Goal: Information Seeking & Learning: Learn about a topic

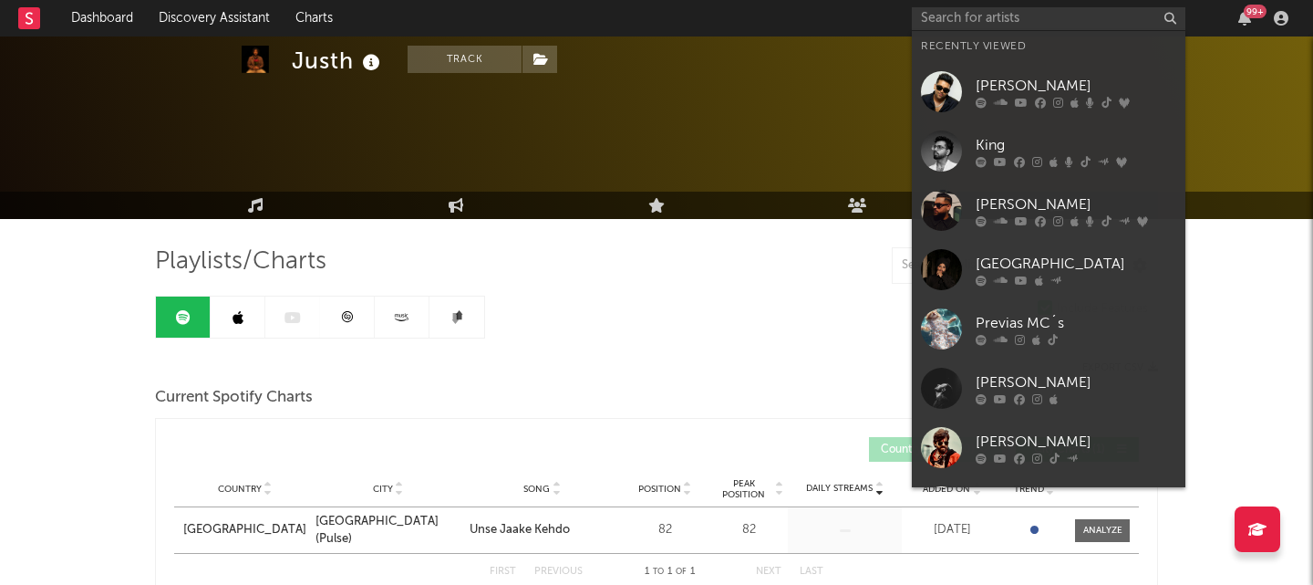
scroll to position [105, 0]
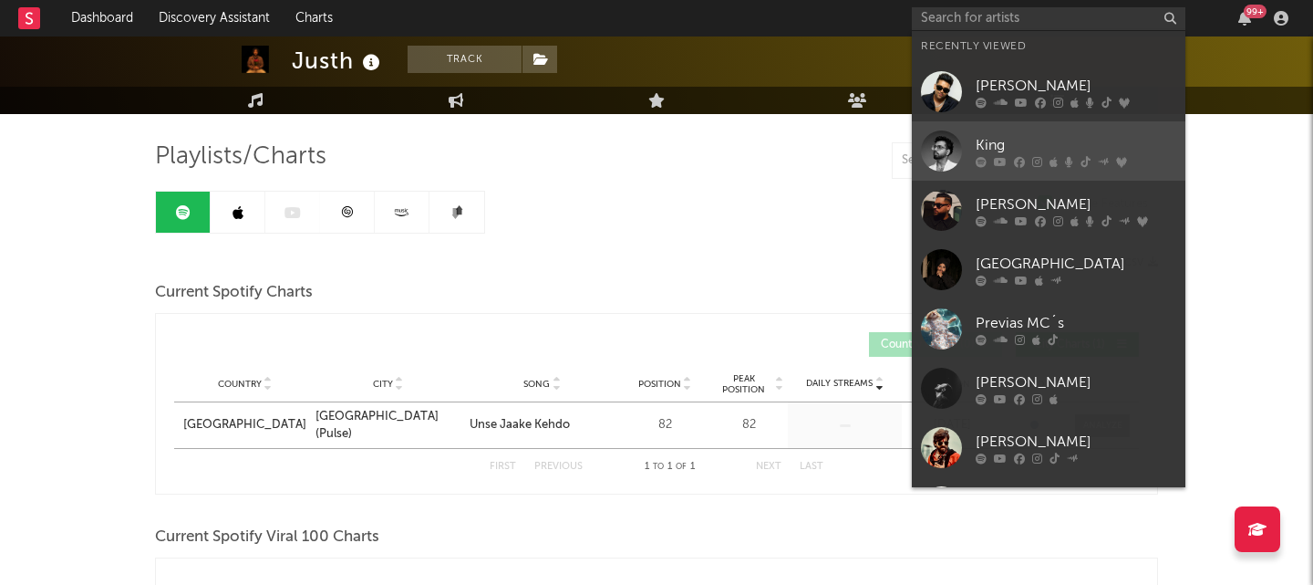
click at [1008, 135] on div "King" at bounding box center [1076, 145] width 201 height 22
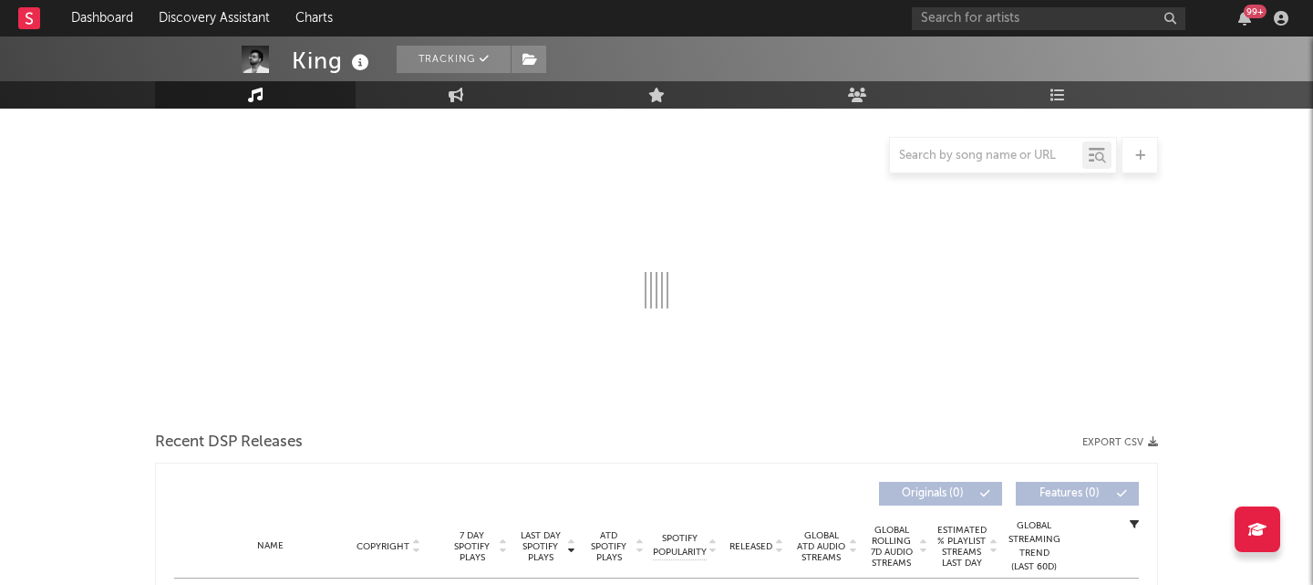
scroll to position [201, 0]
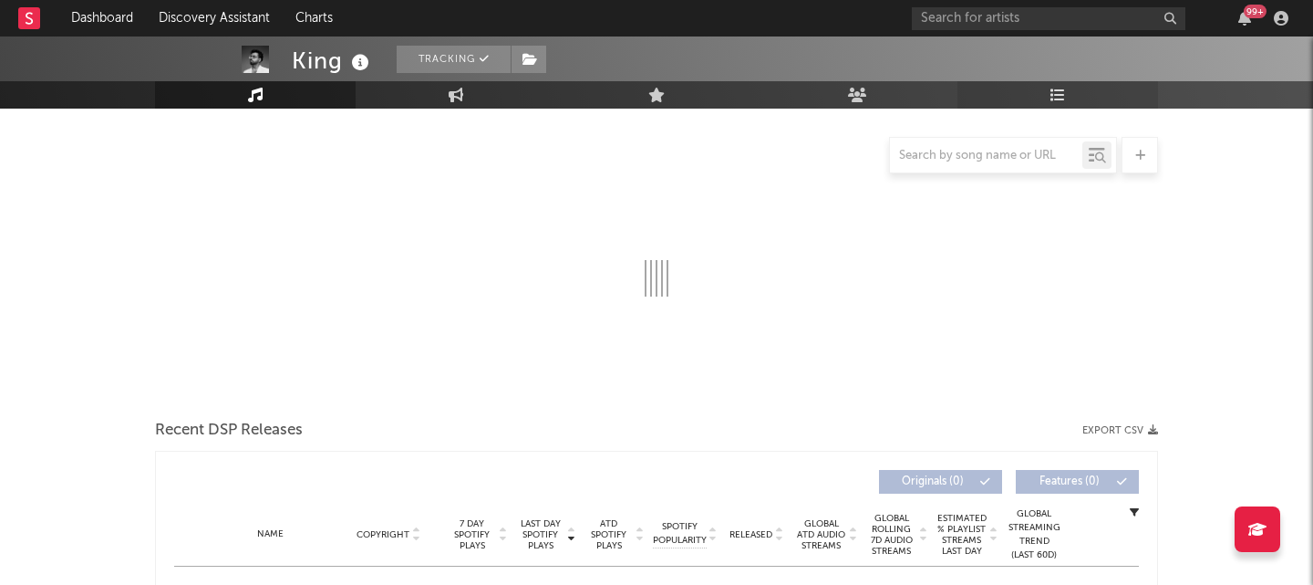
click at [1048, 98] on link "Playlists/Charts" at bounding box center [1058, 94] width 201 height 27
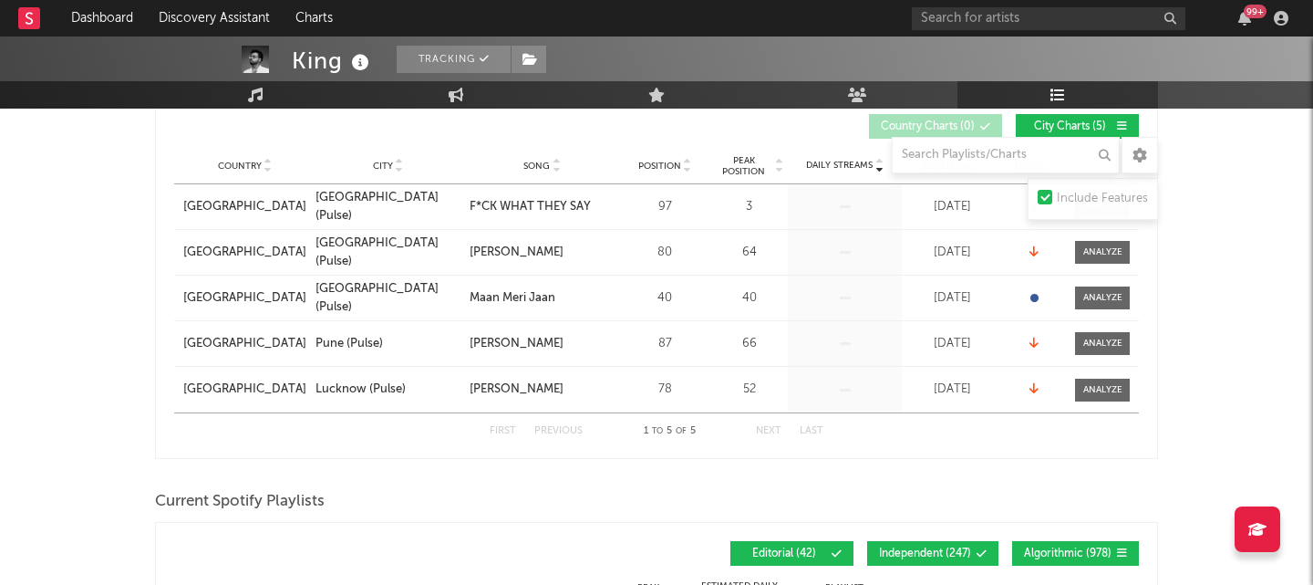
scroll to position [10, 0]
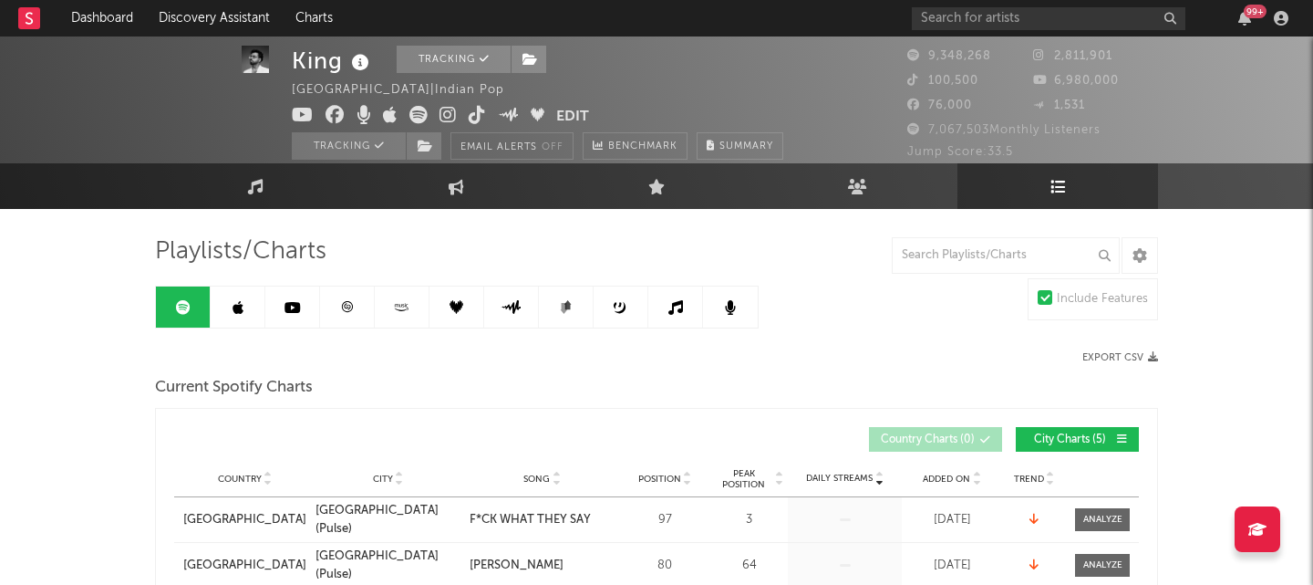
click at [289, 319] on link at bounding box center [292, 306] width 55 height 41
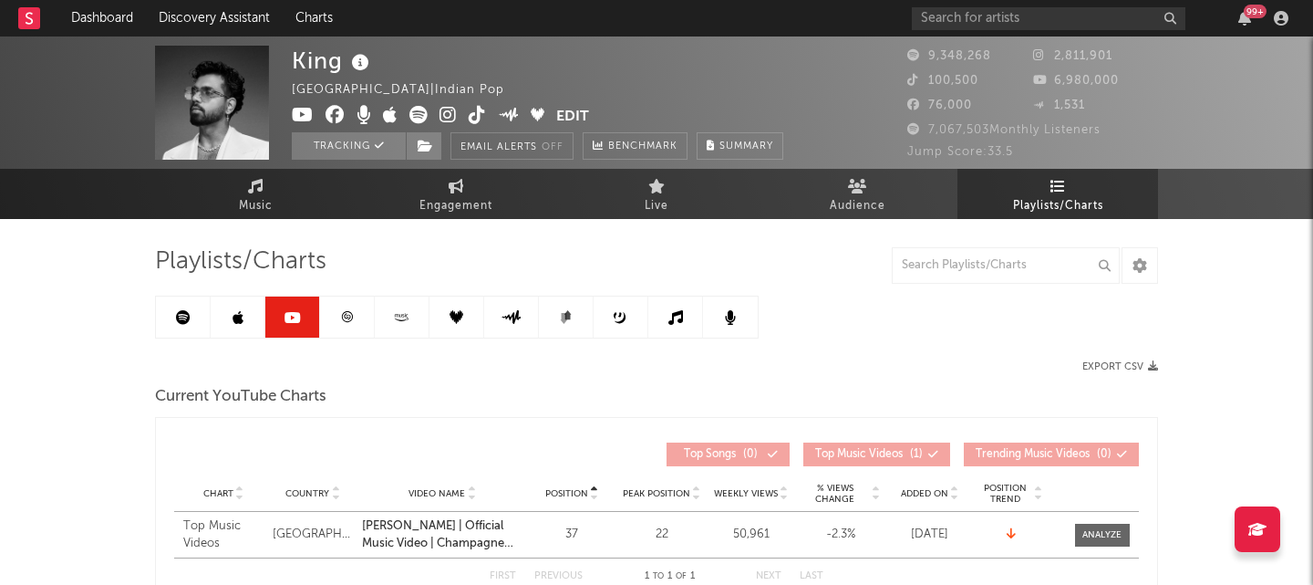
click at [351, 326] on link at bounding box center [347, 316] width 55 height 41
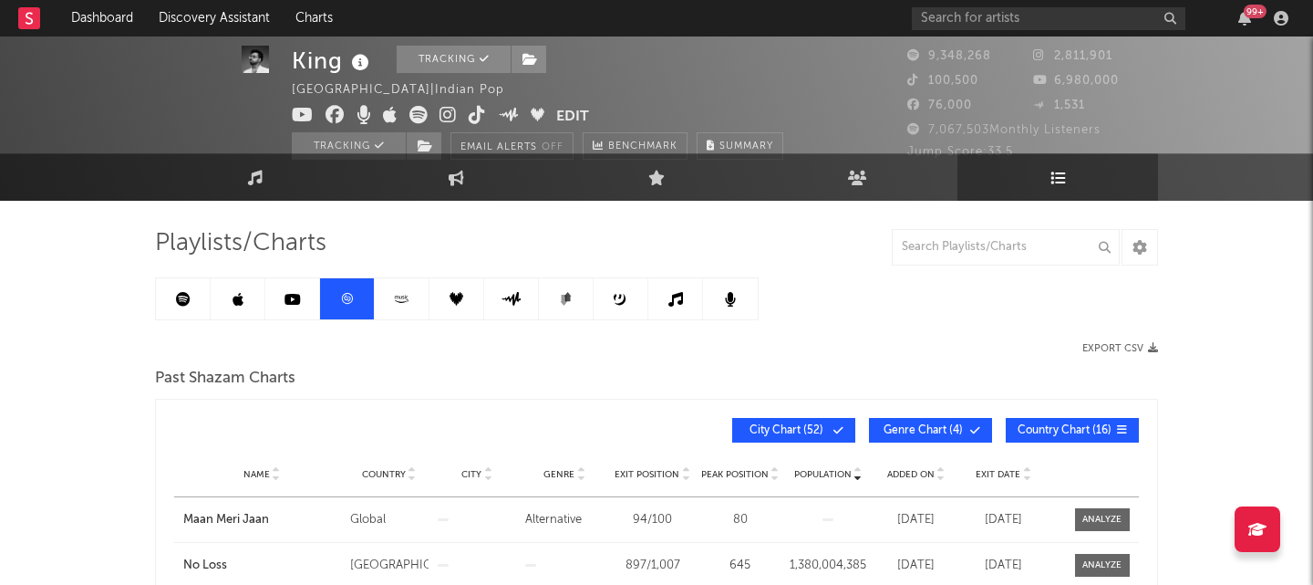
scroll to position [7, 0]
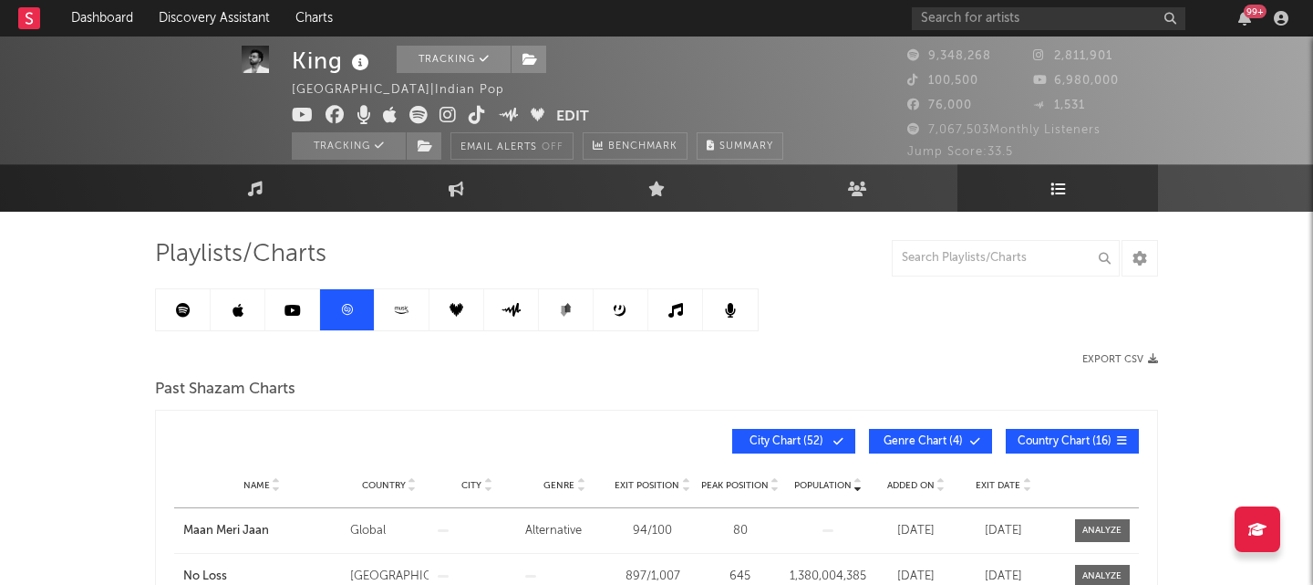
click at [288, 321] on link at bounding box center [292, 309] width 55 height 41
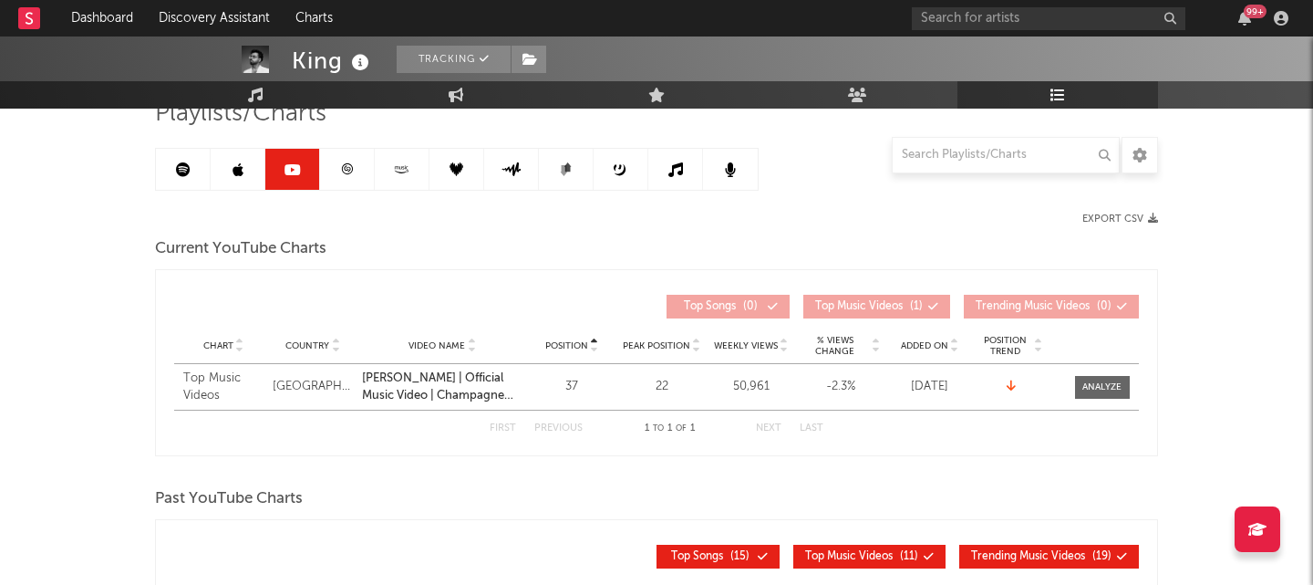
scroll to position [127, 0]
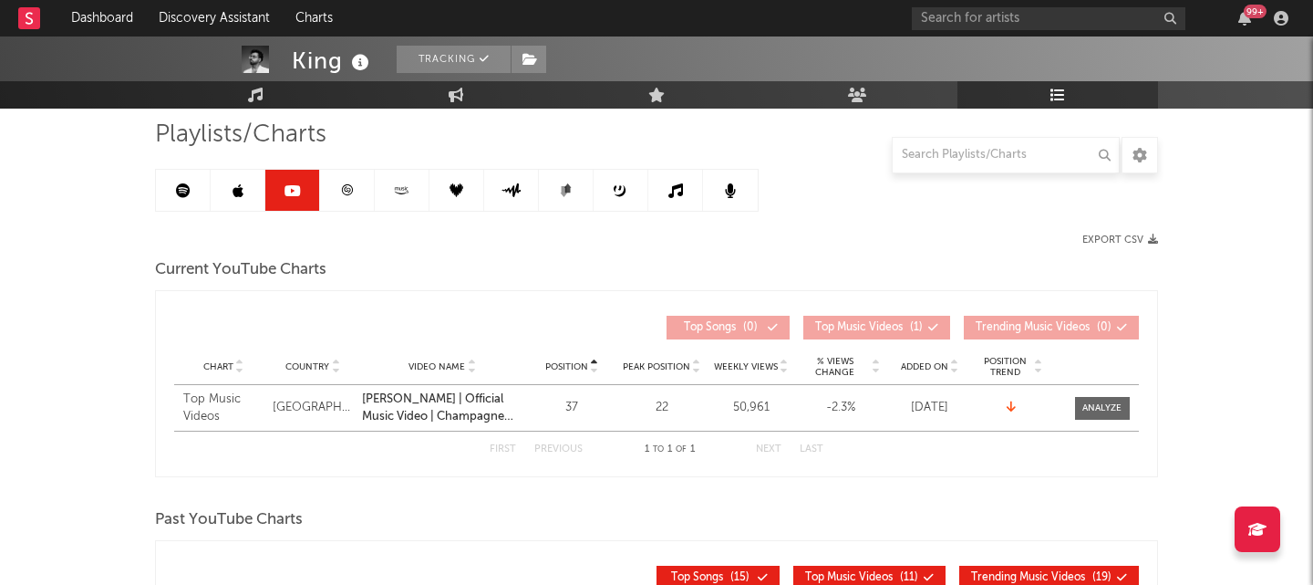
click at [224, 193] on link at bounding box center [238, 190] width 55 height 41
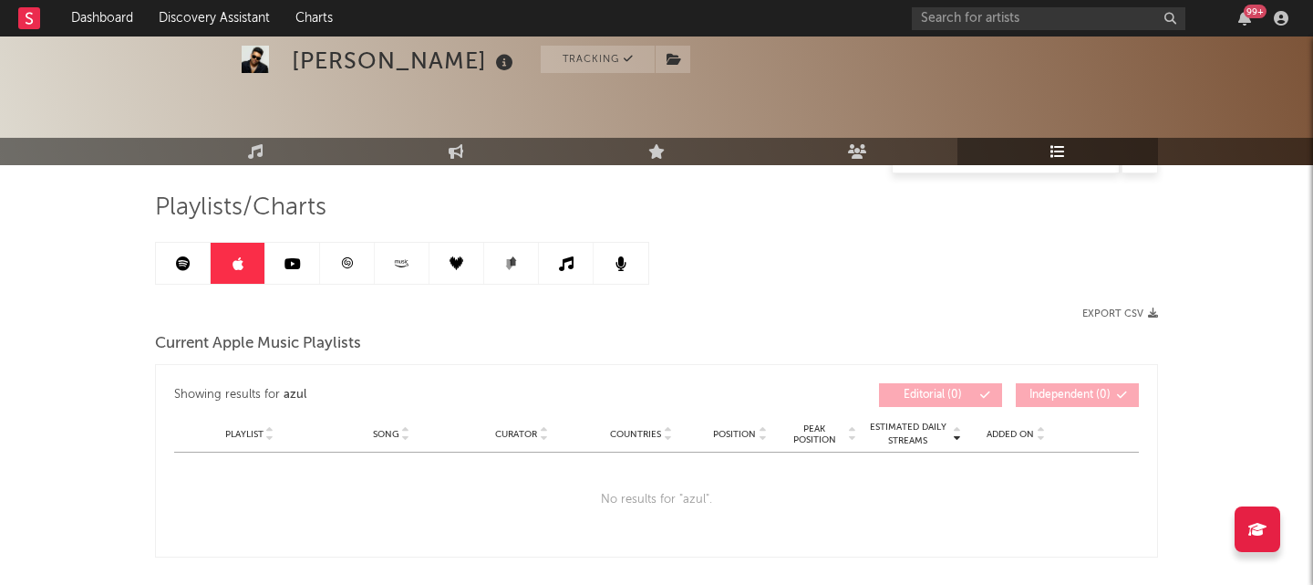
scroll to position [701, 0]
